Goal: Transaction & Acquisition: Purchase product/service

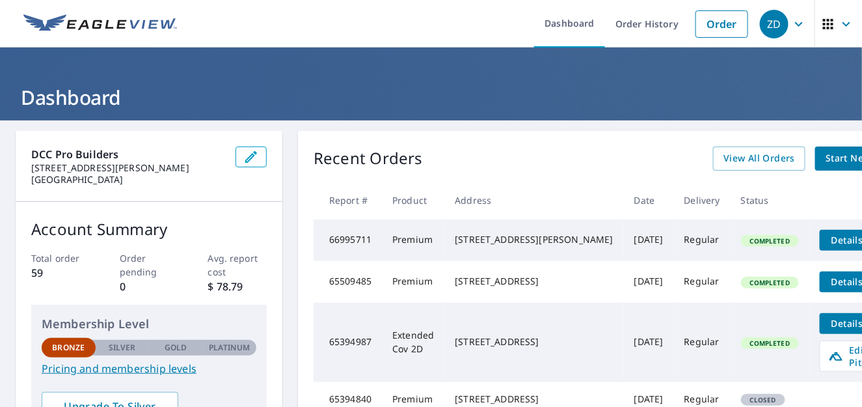
click at [826, 160] on span "Start New Order" at bounding box center [863, 158] width 75 height 16
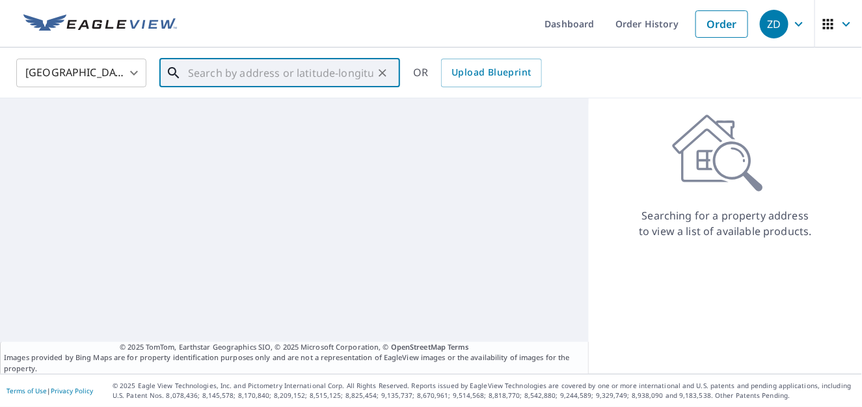
click at [280, 72] on input "text" at bounding box center [280, 73] width 185 height 36
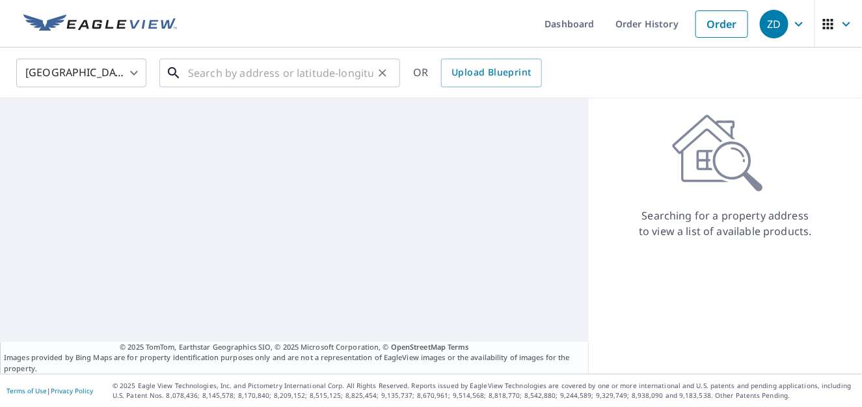
click at [308, 73] on input "text" at bounding box center [280, 73] width 185 height 36
paste input "[STREET_ADDRESS]"
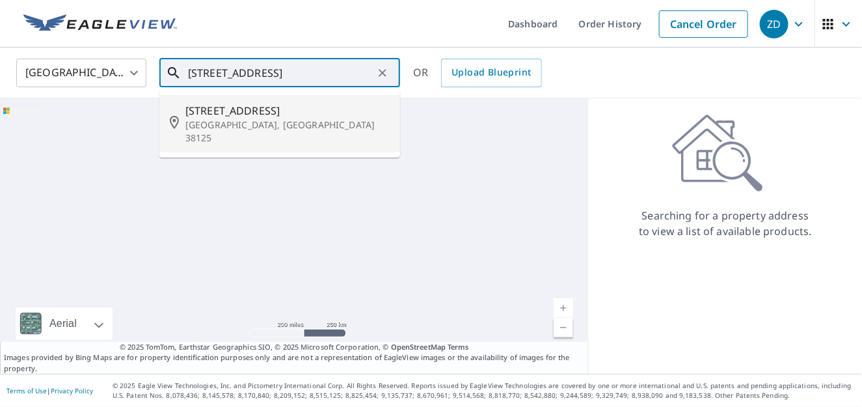
click at [278, 110] on span "[STREET_ADDRESS]" at bounding box center [287, 111] width 204 height 16
type input "4264 Old Forest Rd Memphis, TN 38125"
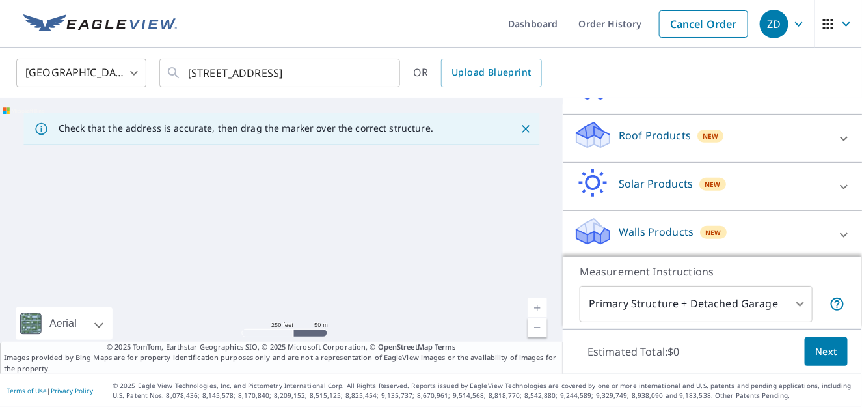
scroll to position [167, 0]
click at [519, 131] on icon "Close" at bounding box center [525, 128] width 13 height 13
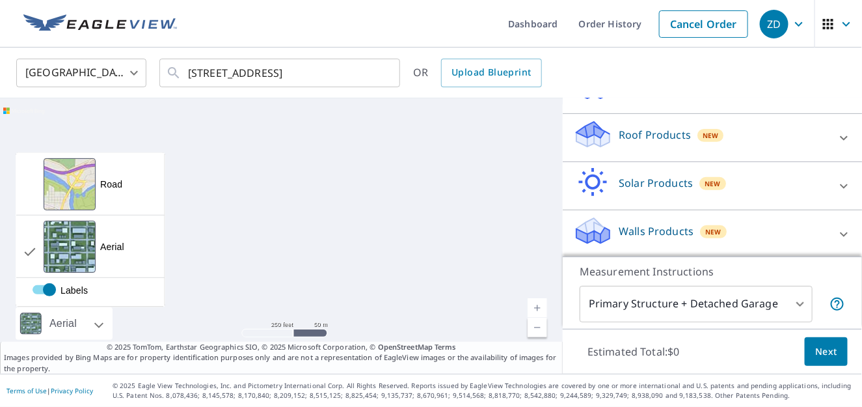
click at [51, 328] on div "Aerial" at bounding box center [63, 323] width 35 height 33
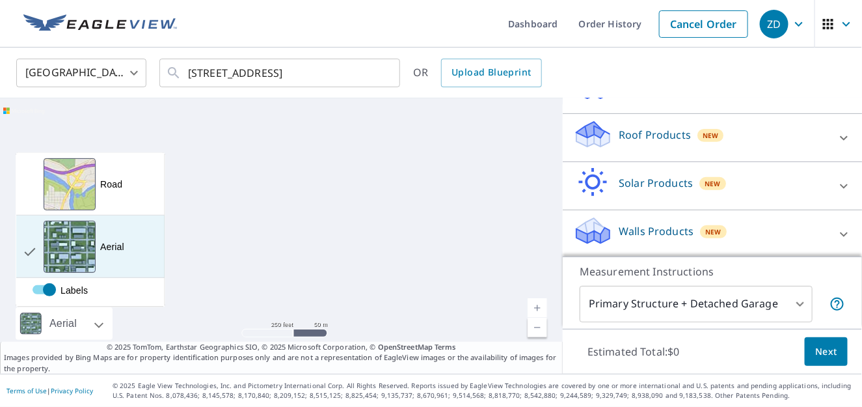
click at [90, 249] on div "View aerial and more..." at bounding box center [70, 247] width 52 height 52
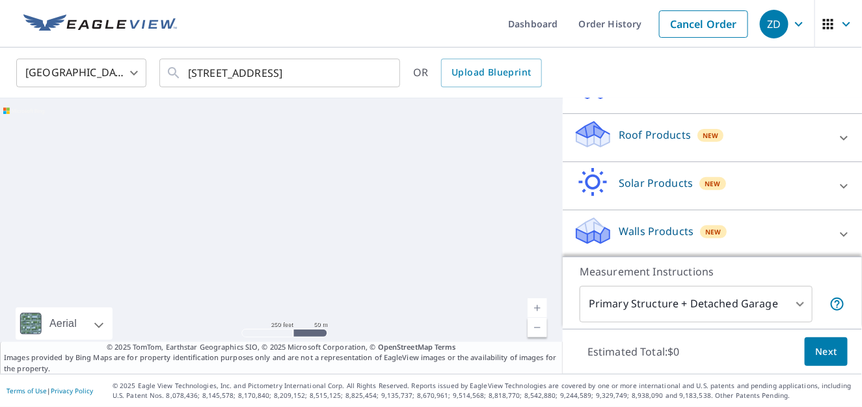
click at [347, 232] on div at bounding box center [281, 235] width 563 height 275
click at [815, 347] on span "Next" at bounding box center [826, 352] width 22 height 16
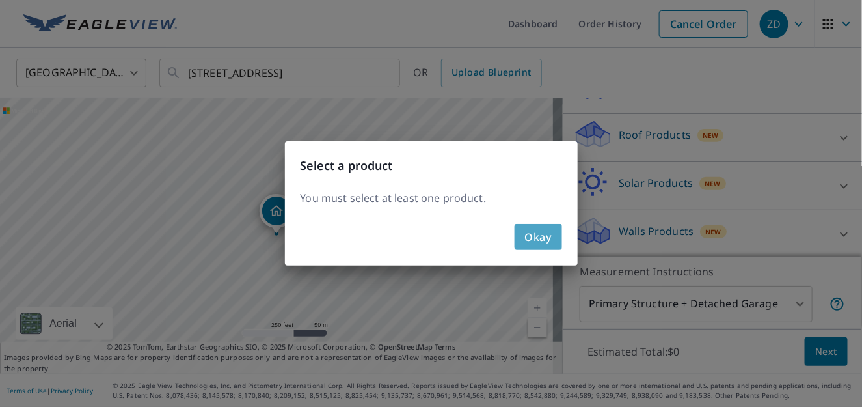
click at [530, 235] on span "Okay" at bounding box center [538, 237] width 27 height 18
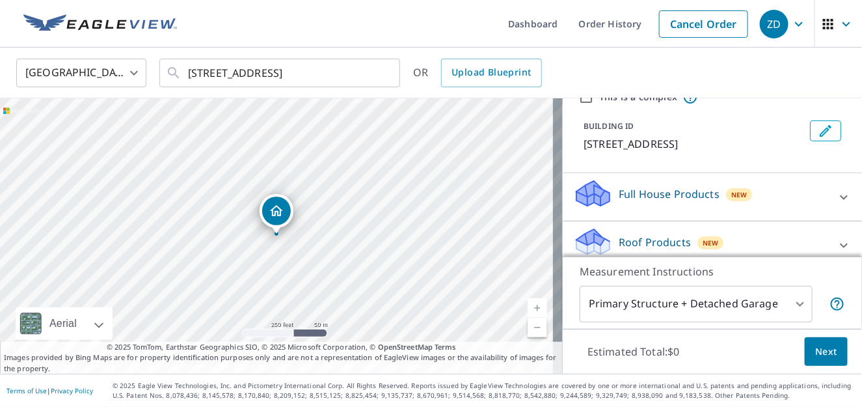
scroll to position [130, 0]
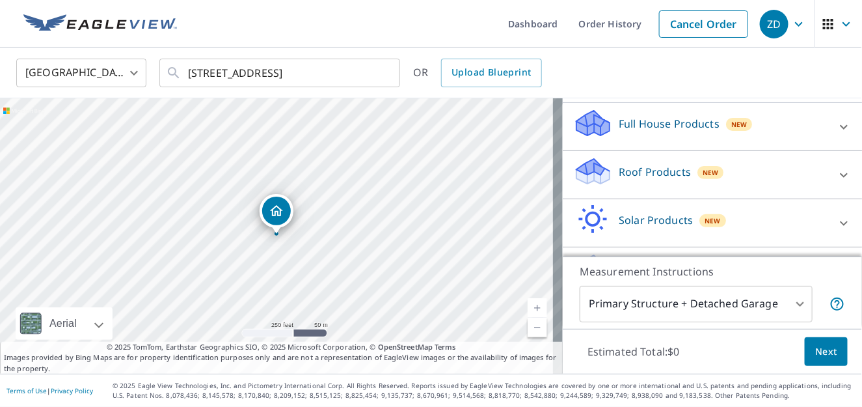
click at [828, 172] on div at bounding box center [843, 174] width 31 height 31
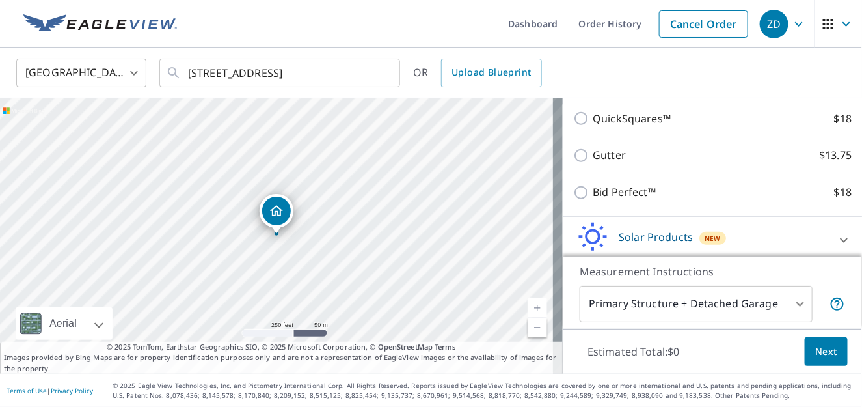
scroll to position [195, 0]
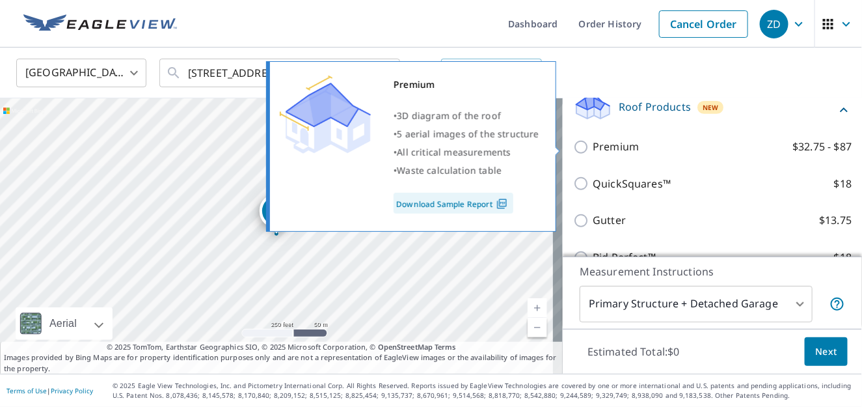
click at [575, 150] on input "Premium $32.75 - $87" at bounding box center [583, 147] width 20 height 16
checkbox input "true"
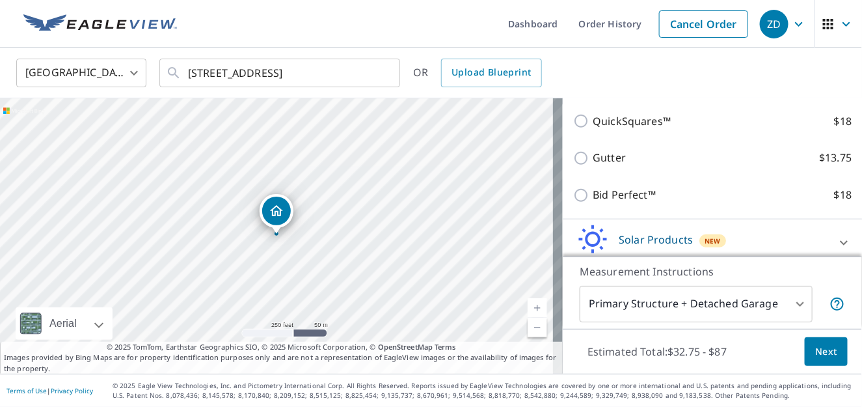
scroll to position [357, 0]
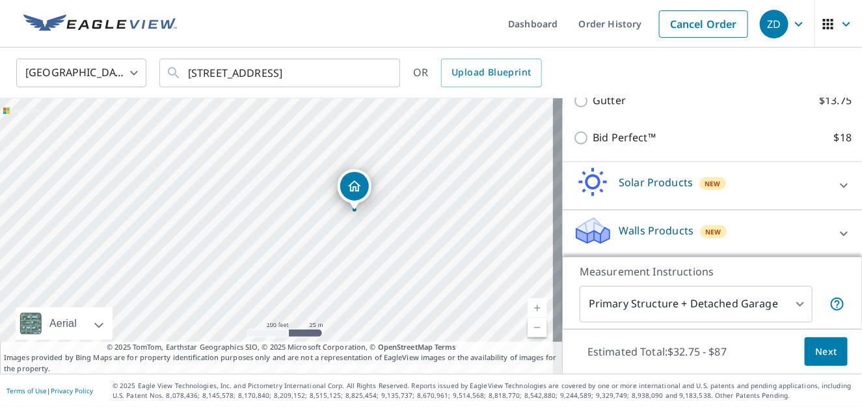
drag, startPoint x: 282, startPoint y: 264, endPoint x: 408, endPoint y: 267, distance: 126.3
click at [408, 267] on div "4264 Old Forest Rd Memphis, TN 38125" at bounding box center [281, 235] width 563 height 275
drag, startPoint x: 271, startPoint y: 216, endPoint x: 349, endPoint y: 271, distance: 95.7
click at [349, 271] on div "4264 Old Forest Rd Memphis, TN 38125" at bounding box center [281, 235] width 563 height 275
drag, startPoint x: 398, startPoint y: 253, endPoint x: 390, endPoint y: 273, distance: 21.3
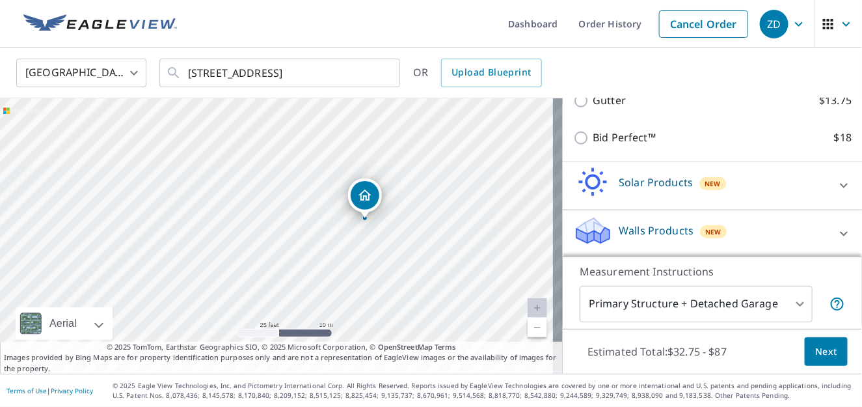
click at [390, 273] on div "4264 Old Forest Rd Memphis, TN 38125" at bounding box center [281, 235] width 563 height 275
click at [821, 349] on span "Next" at bounding box center [826, 352] width 22 height 16
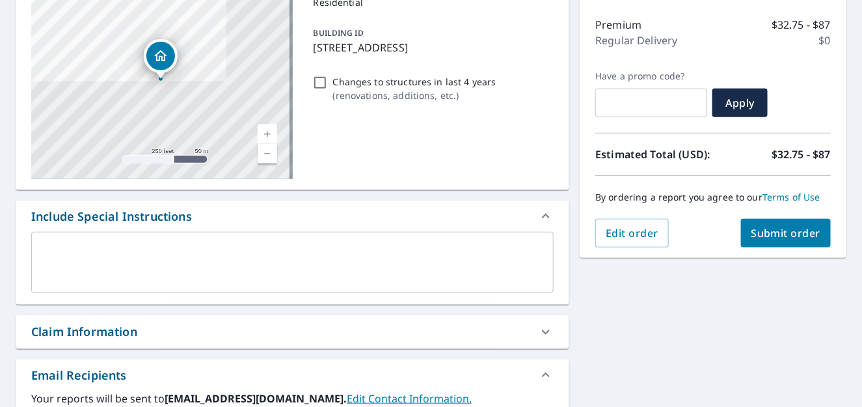
scroll to position [195, 0]
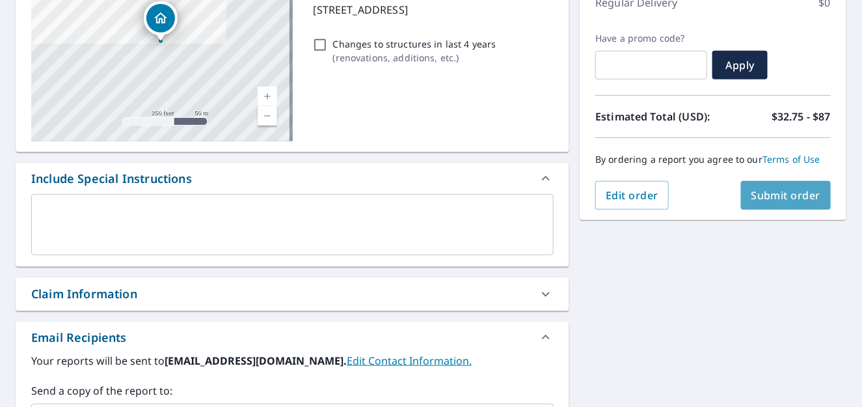
click at [772, 192] on span "Submit order" at bounding box center [787, 195] width 70 height 14
checkbox input "true"
